Goal: Task Accomplishment & Management: Manage account settings

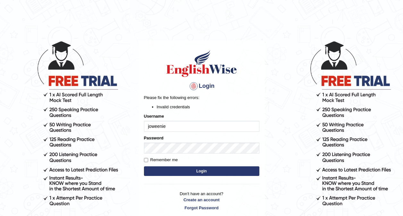
click at [153, 166] on button "Login" at bounding box center [201, 171] width 115 height 10
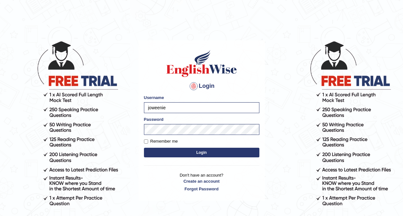
click at [116, 113] on body "Login Please fix the following errors: Username [PERSON_NAME] Password Remember…" at bounding box center [201, 128] width 403 height 216
click at [163, 143] on label "Remember me" at bounding box center [161, 141] width 34 height 6
click at [148, 143] on input "Remember me" at bounding box center [146, 141] width 4 height 4
checkbox input "true"
click at [191, 155] on button "Login" at bounding box center [201, 153] width 115 height 10
